Goal: Information Seeking & Learning: Learn about a topic

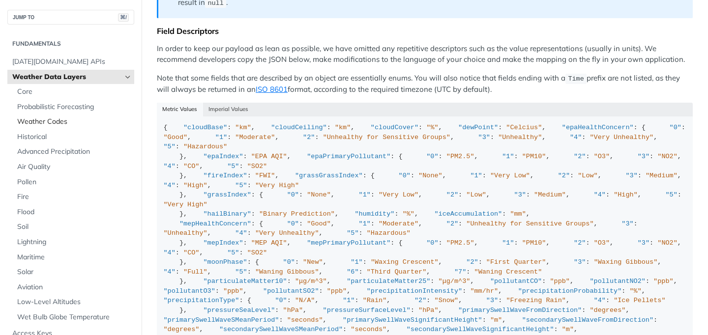
scroll to position [9, 0]
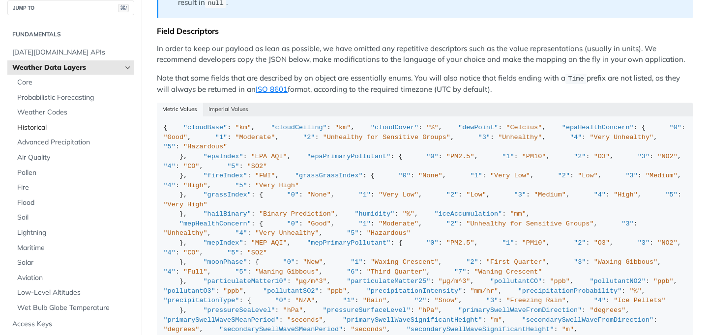
click at [34, 132] on link "Historical" at bounding box center [73, 128] width 122 height 15
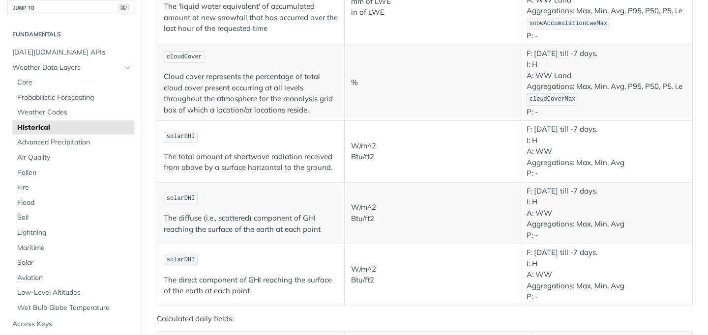
scroll to position [1548, 0]
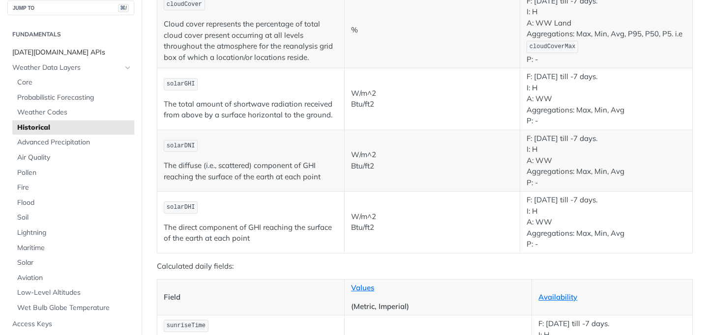
click at [52, 50] on span "[DATE][DOMAIN_NAME] APIs" at bounding box center [72, 53] width 120 height 10
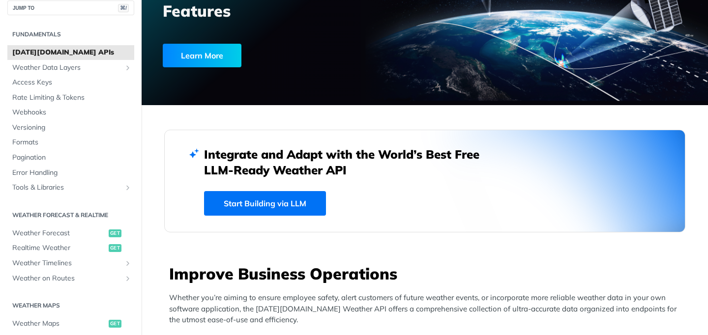
scroll to position [149, 0]
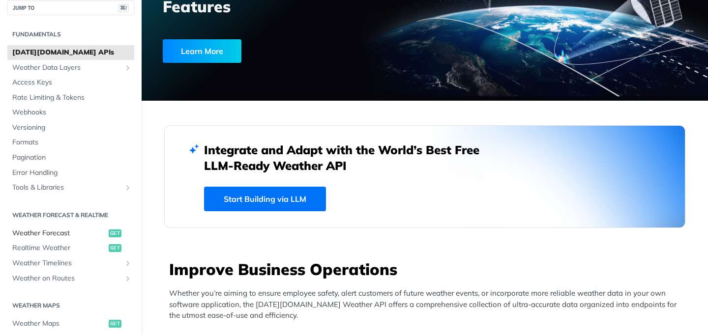
click at [59, 233] on span "Weather Forecast" at bounding box center [59, 234] width 94 height 10
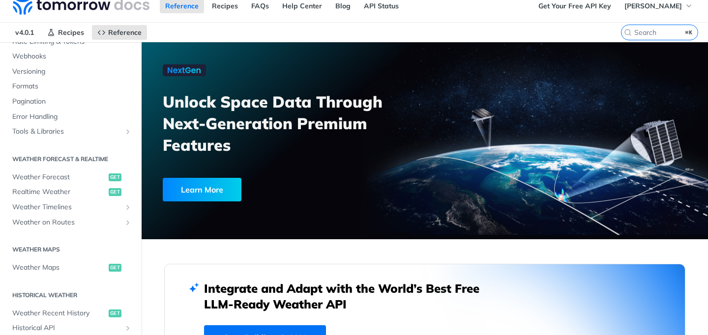
scroll to position [62, 0]
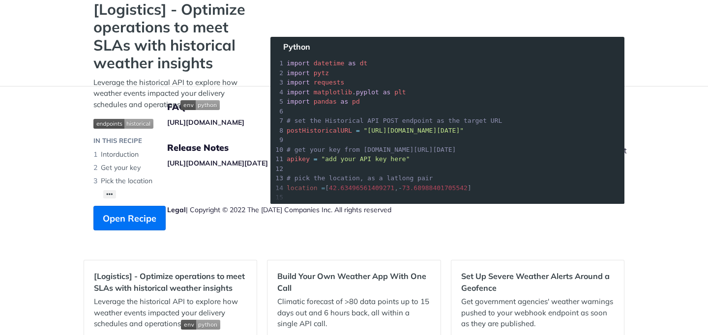
scroll to position [72, 0]
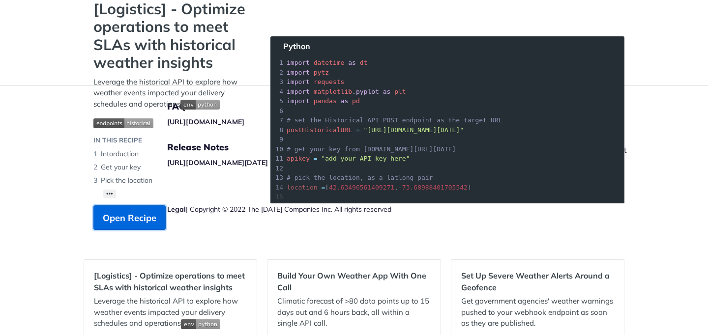
click at [135, 212] on span "Open Recipe" at bounding box center [130, 218] width 54 height 13
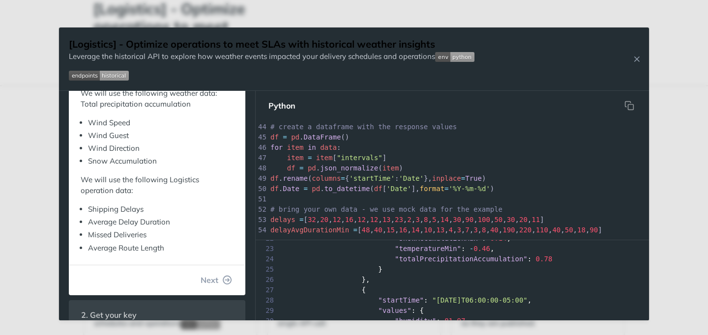
scroll to position [254, 0]
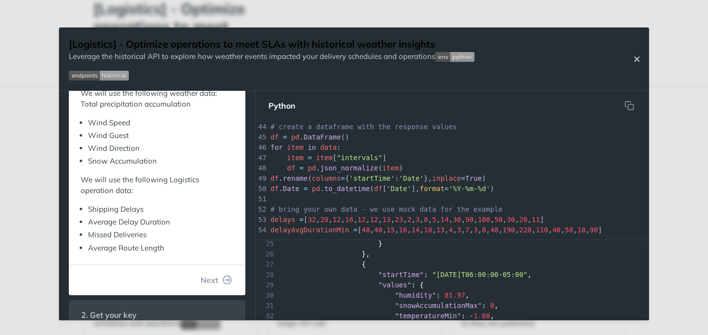
click at [633, 57] on icon "Close Recipe" at bounding box center [637, 59] width 9 height 9
